Goal: Check status: Check status

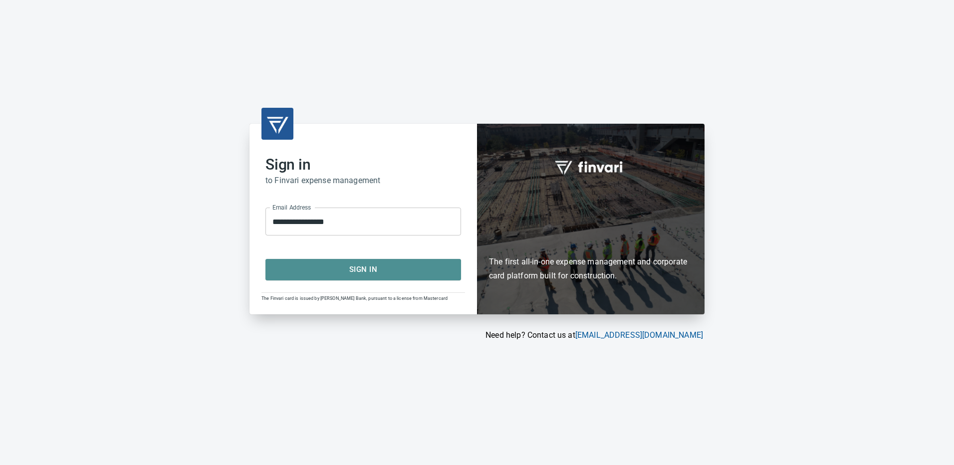
click at [356, 273] on span "Sign In" at bounding box center [363, 269] width 174 height 13
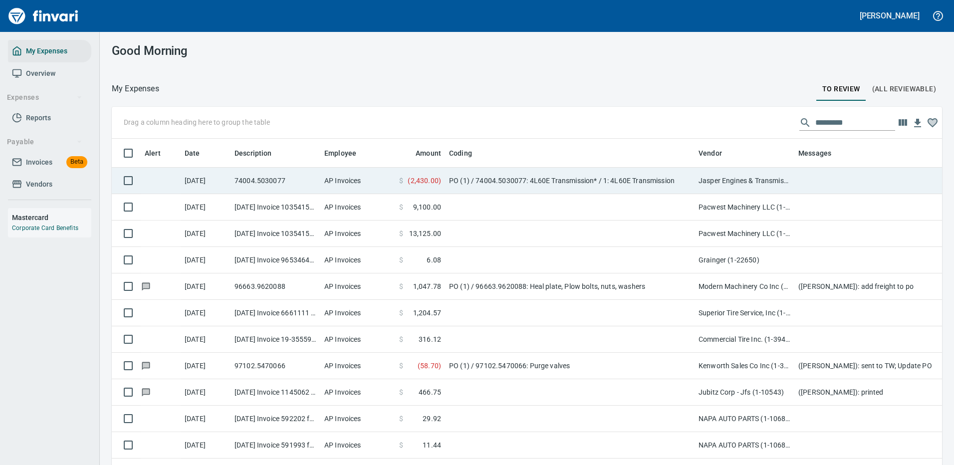
scroll to position [340, 808]
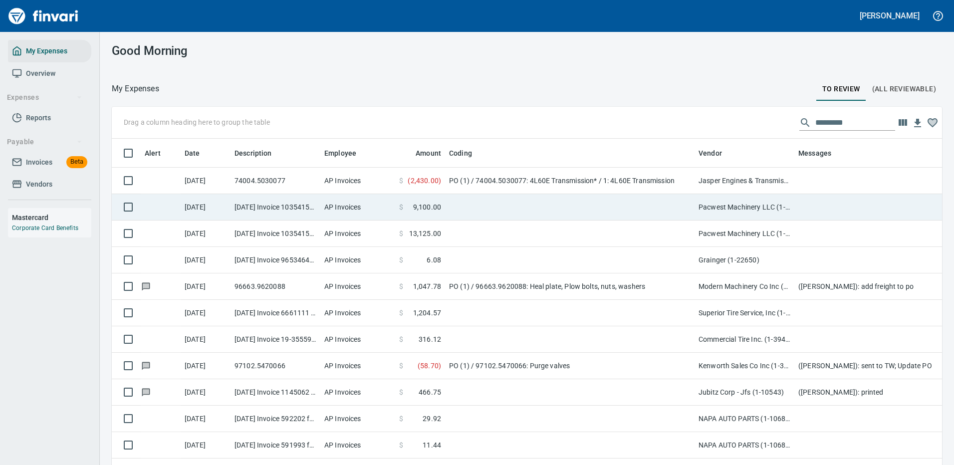
click at [650, 175] on td "PO (1) / 74004.5030077: 4L60E Transmission* / 1: 4L60E Transmission" at bounding box center [570, 181] width 250 height 26
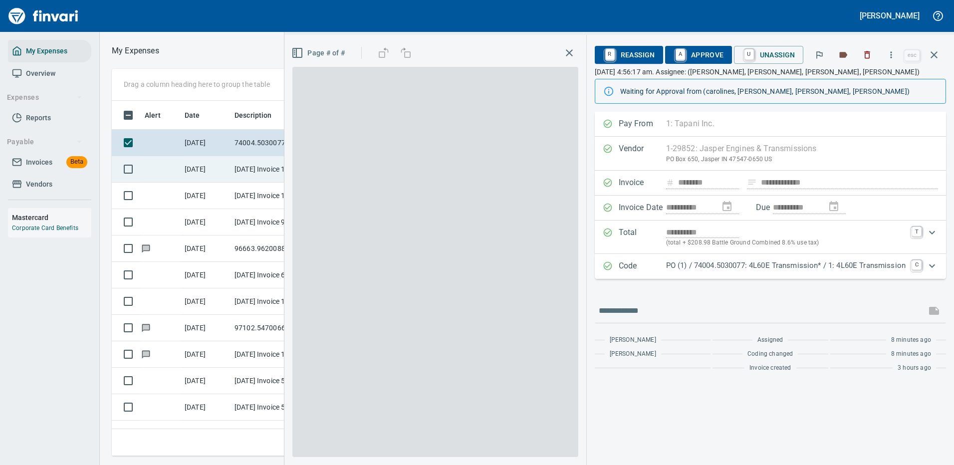
scroll to position [340, 566]
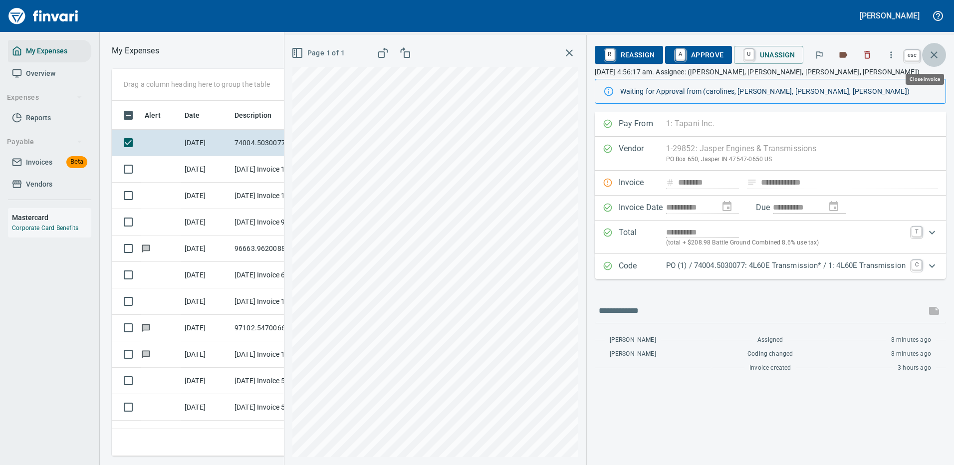
click at [935, 55] on icon "button" at bounding box center [934, 54] width 7 height 7
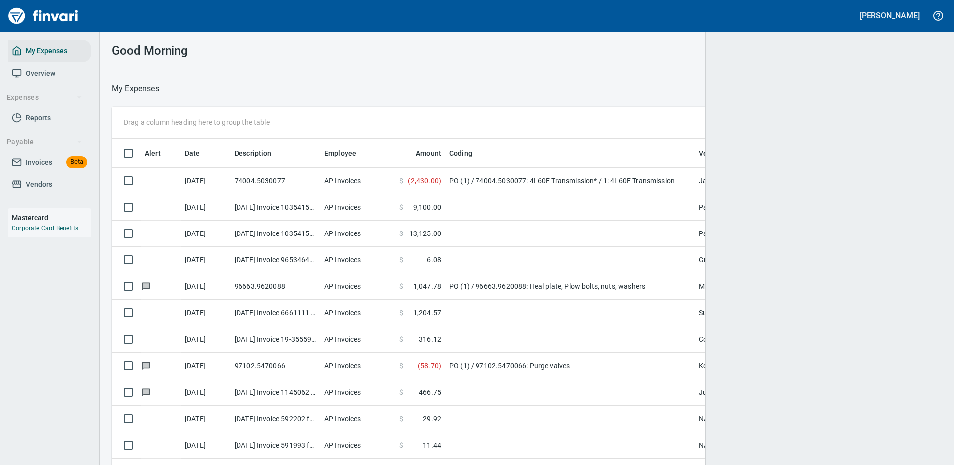
scroll to position [340, 800]
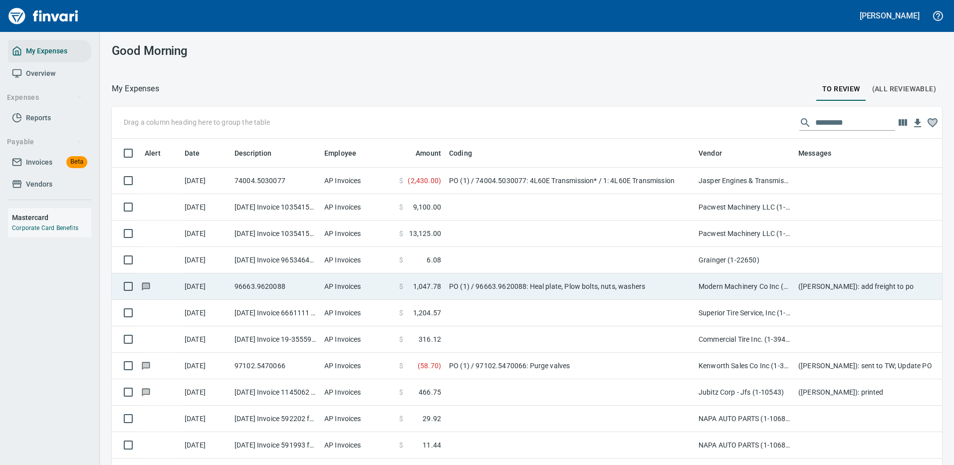
click at [633, 281] on td "PO (1) / 96663.9620088: Heal plate, Plow bolts, nuts, washers" at bounding box center [570, 286] width 250 height 26
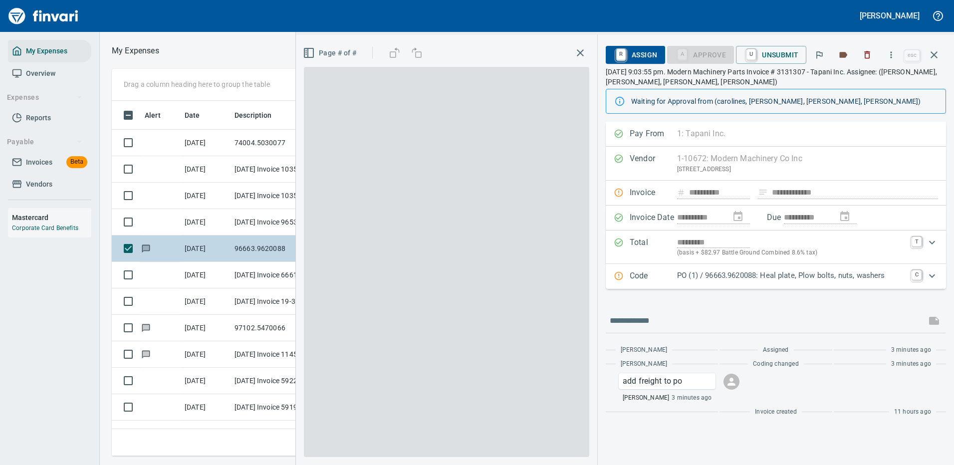
scroll to position [340, 566]
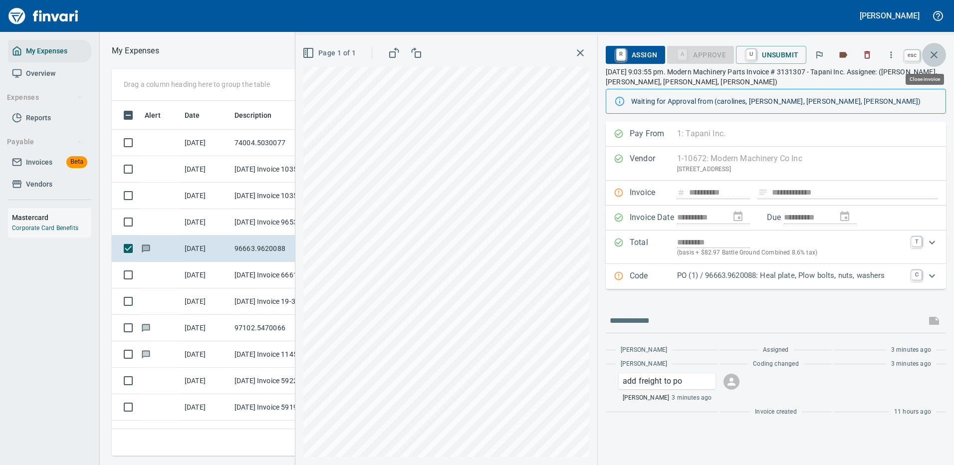
click at [934, 56] on icon "button" at bounding box center [934, 55] width 12 height 12
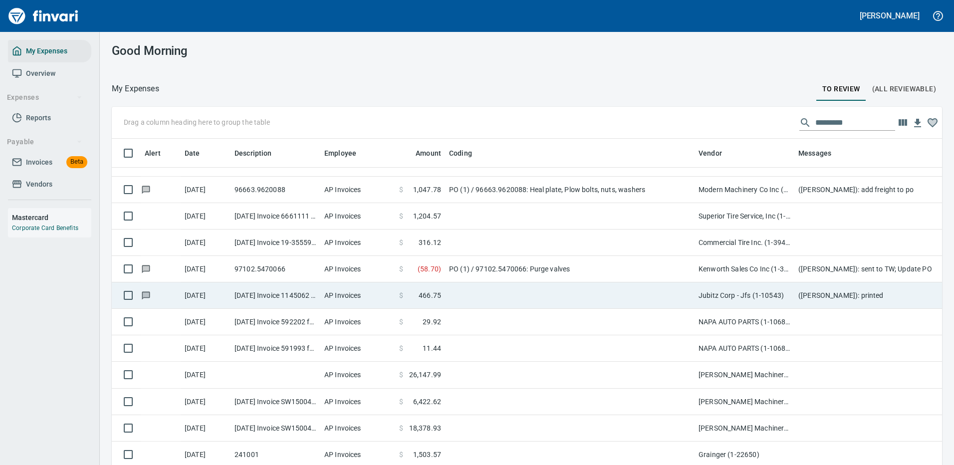
scroll to position [200, 0]
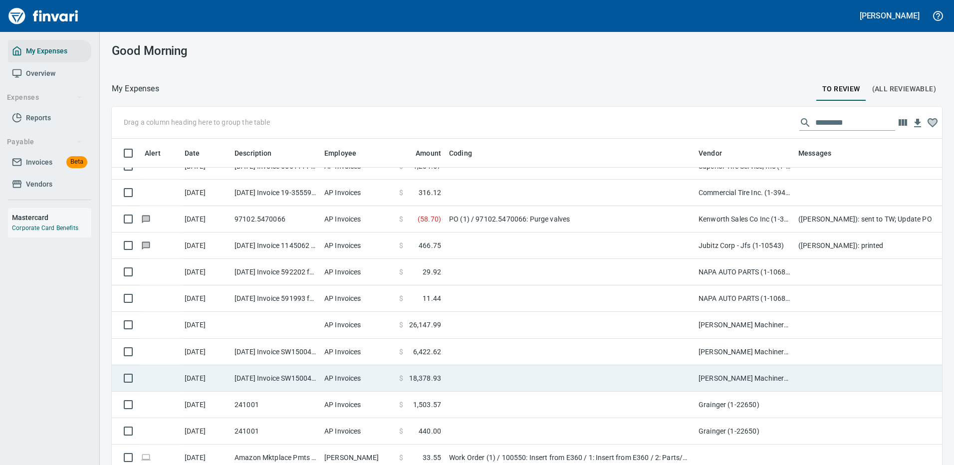
click at [468, 327] on td at bounding box center [570, 325] width 250 height 26
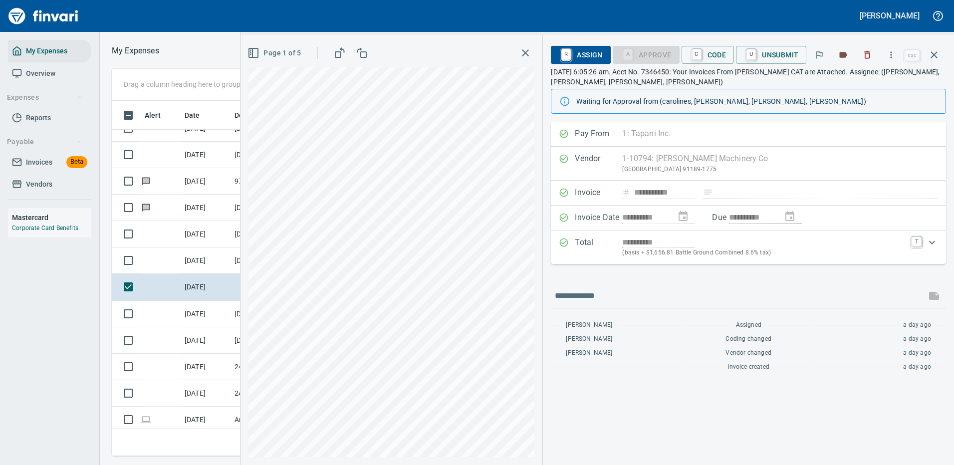
scroll to position [340, 566]
click at [893, 53] on icon "button" at bounding box center [891, 55] width 10 height 10
click at [856, 81] on span "Download" at bounding box center [890, 84] width 96 height 12
click at [936, 53] on icon "button" at bounding box center [934, 55] width 12 height 12
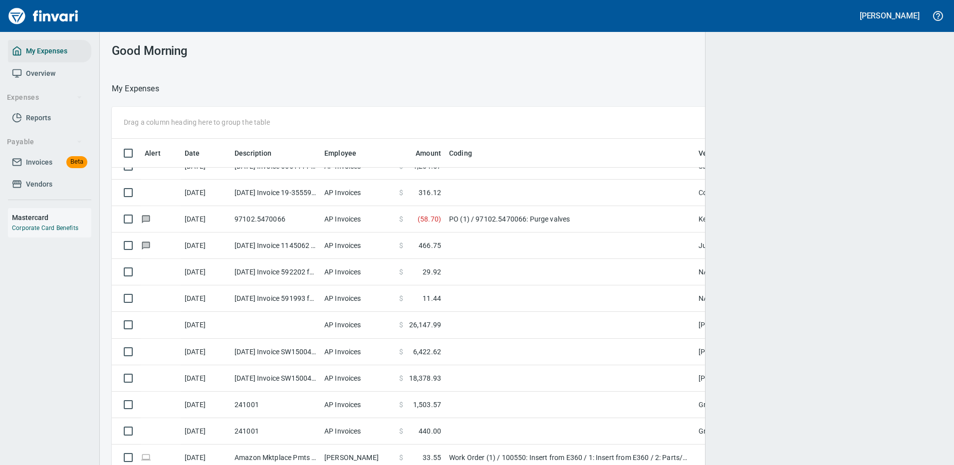
scroll to position [340, 801]
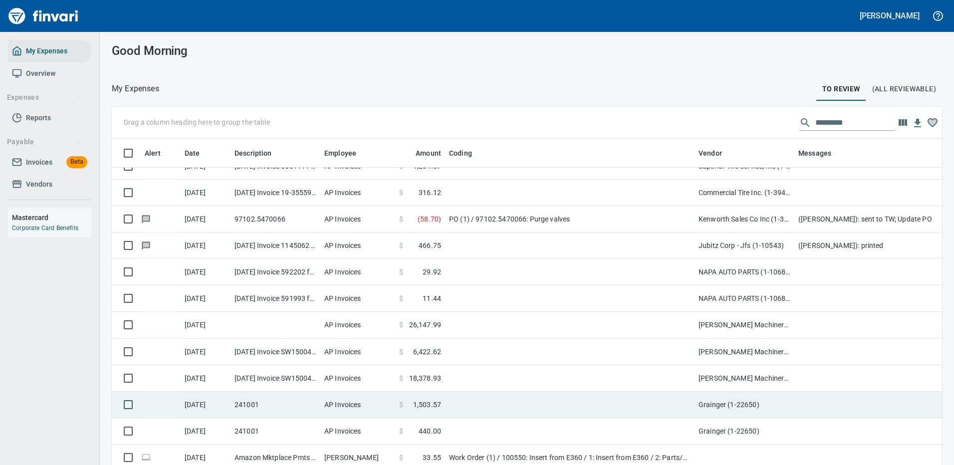
click at [522, 375] on td at bounding box center [570, 378] width 250 height 26
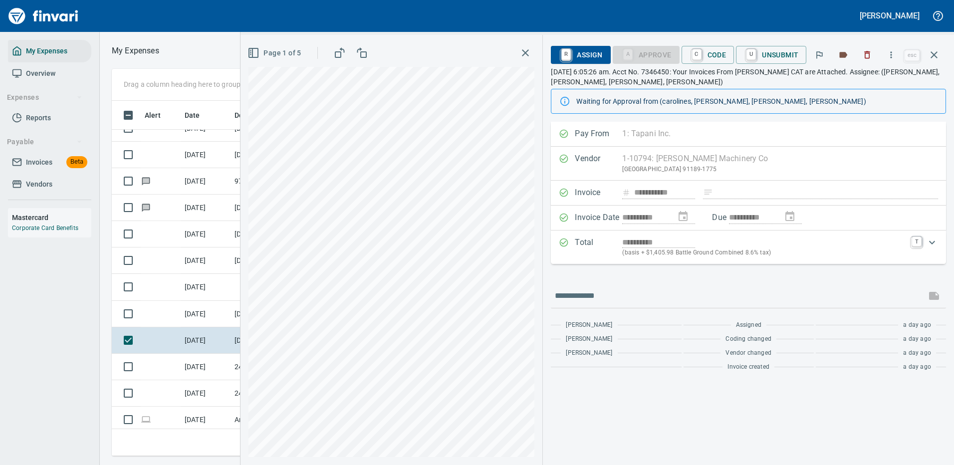
scroll to position [340, 566]
click at [936, 50] on icon "button" at bounding box center [934, 55] width 12 height 12
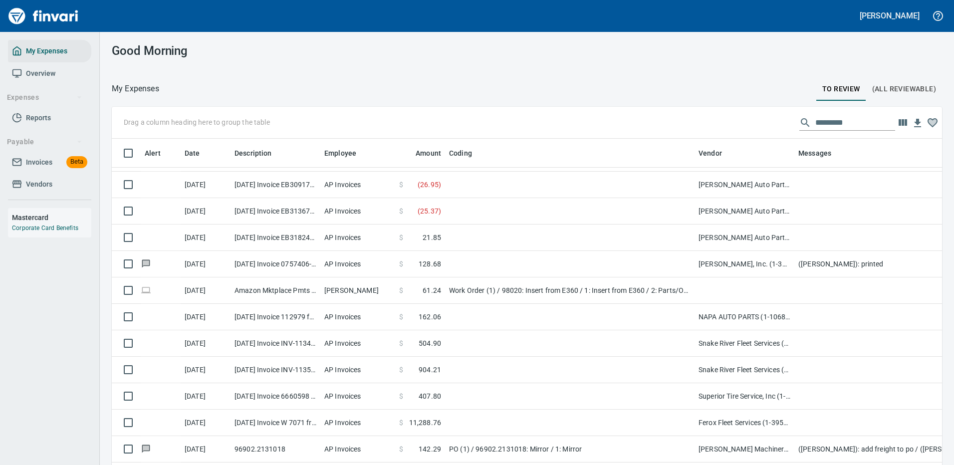
scroll to position [549, 0]
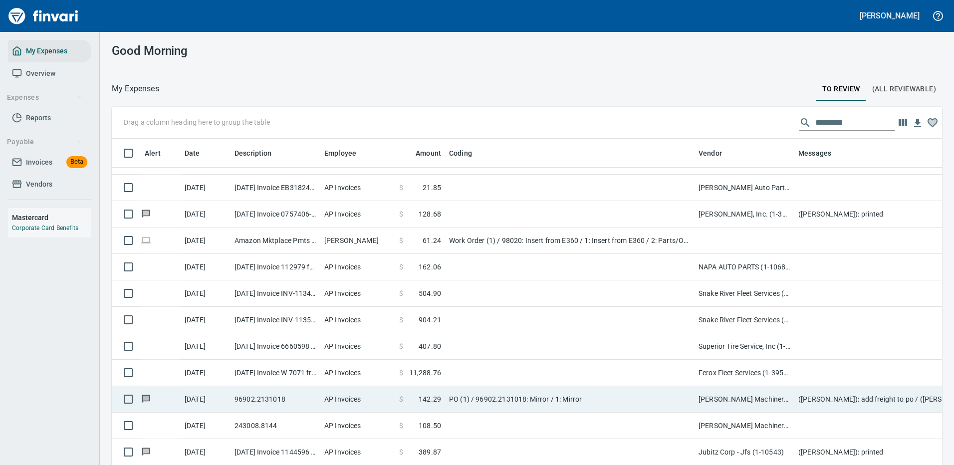
click at [481, 372] on td at bounding box center [570, 373] width 250 height 26
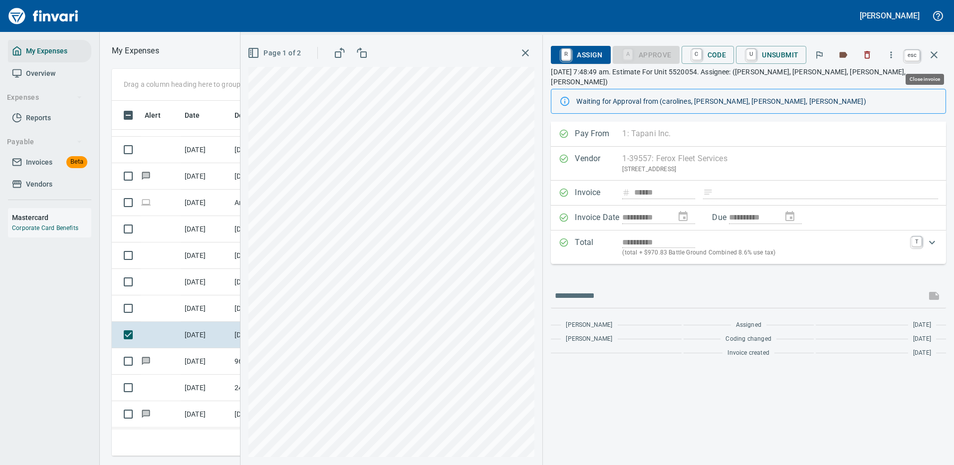
scroll to position [340, 566]
click at [933, 53] on icon "button" at bounding box center [934, 54] width 7 height 7
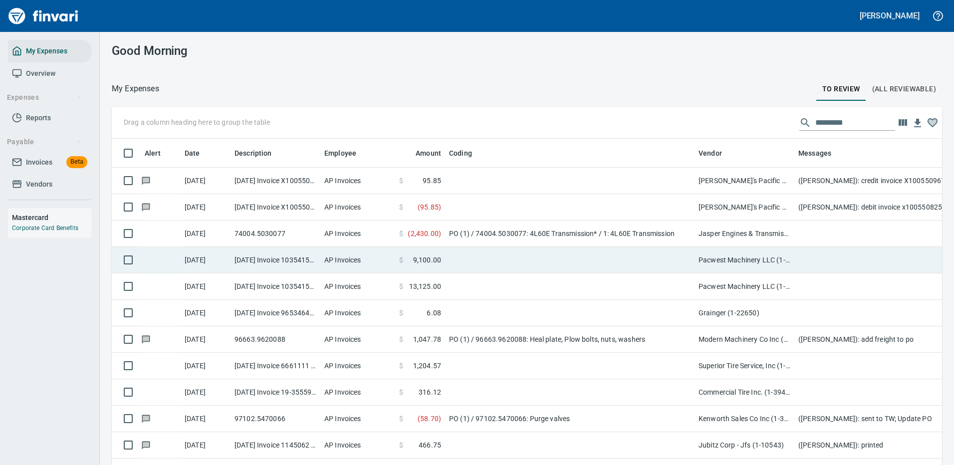
click at [471, 229] on td "PO (1) / 74004.5030077: 4L60E Transmission* / 1: 4L60E Transmission" at bounding box center [570, 234] width 250 height 26
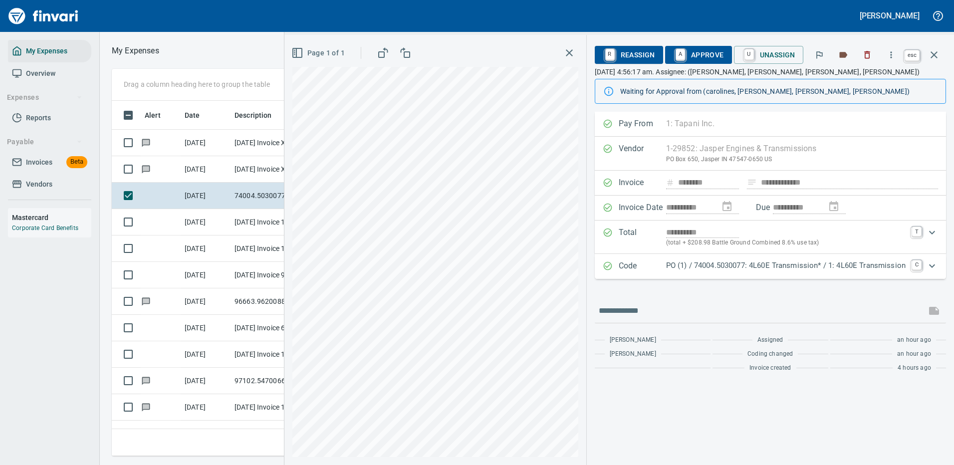
scroll to position [340, 566]
click at [932, 52] on icon "button" at bounding box center [934, 54] width 7 height 7
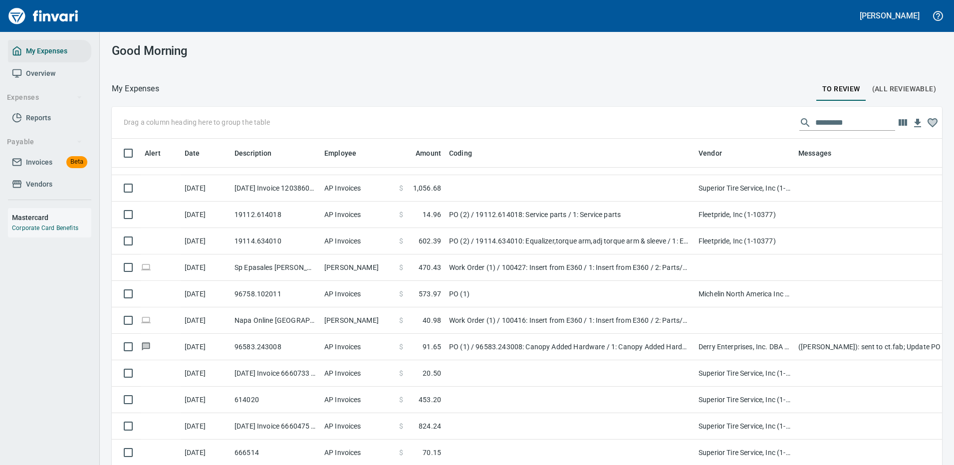
scroll to position [340, 808]
